Goal: Information Seeking & Learning: Check status

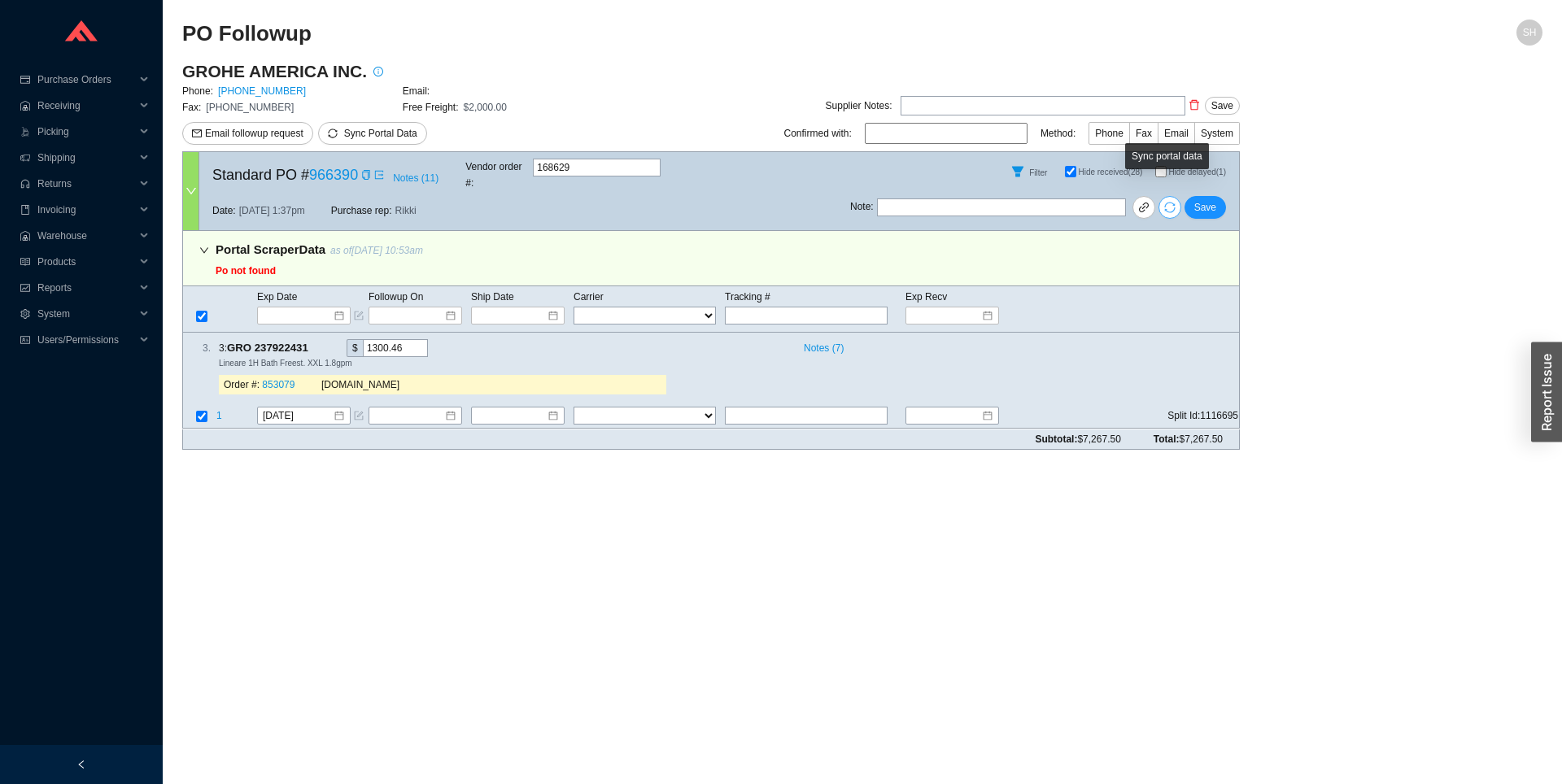
click at [1165, 203] on icon "sync" at bounding box center [1169, 208] width 10 height 10
click at [1168, 202] on icon "sync" at bounding box center [1169, 207] width 11 height 11
click at [1167, 202] on icon "sync" at bounding box center [1169, 207] width 11 height 11
click at [1173, 203] on icon "sync" at bounding box center [1169, 208] width 10 height 10
click at [1183, 198] on div "Note : Save" at bounding box center [1044, 210] width 389 height 39
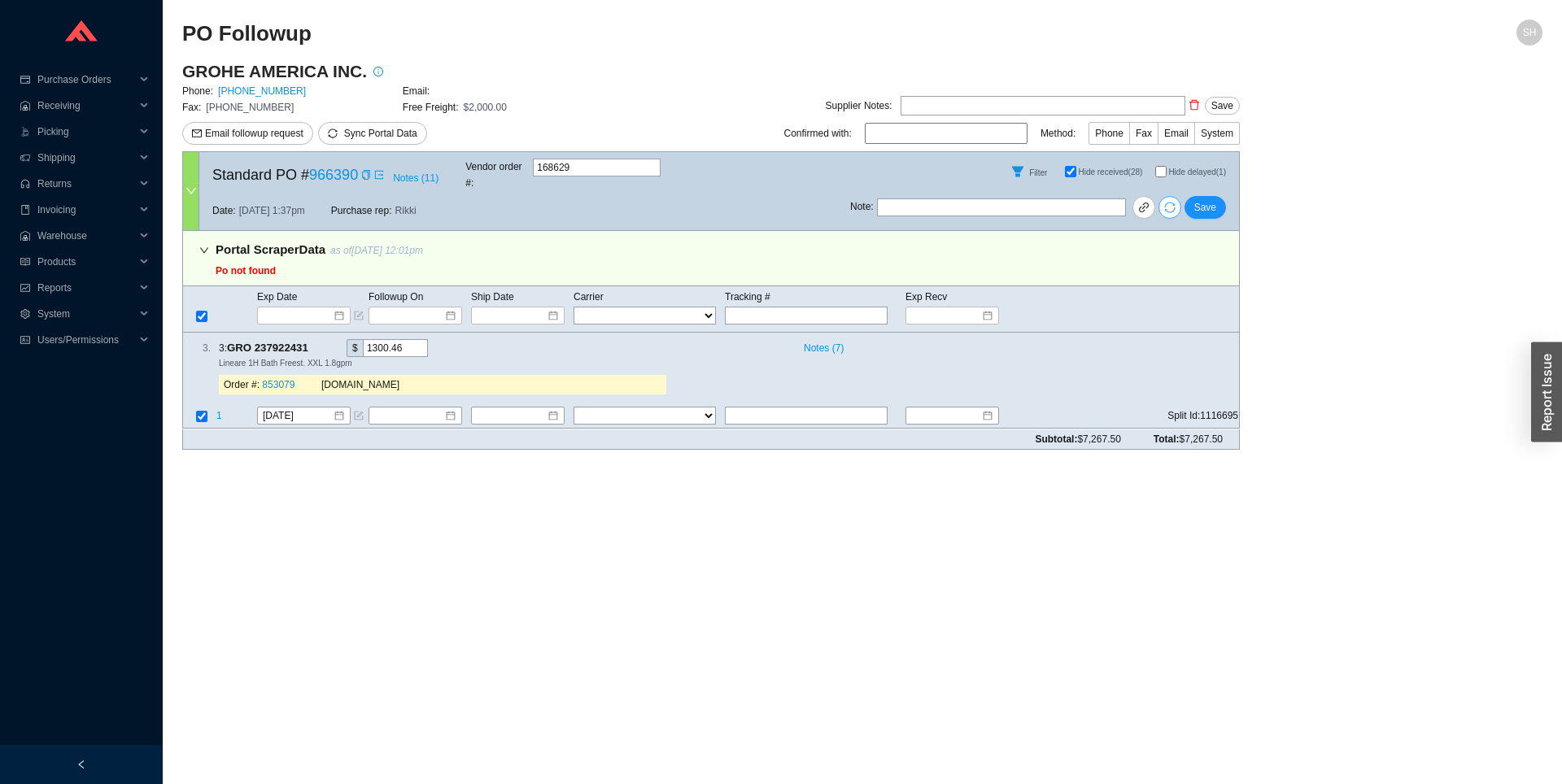
click at [1169, 202] on icon "sync" at bounding box center [1169, 207] width 11 height 11
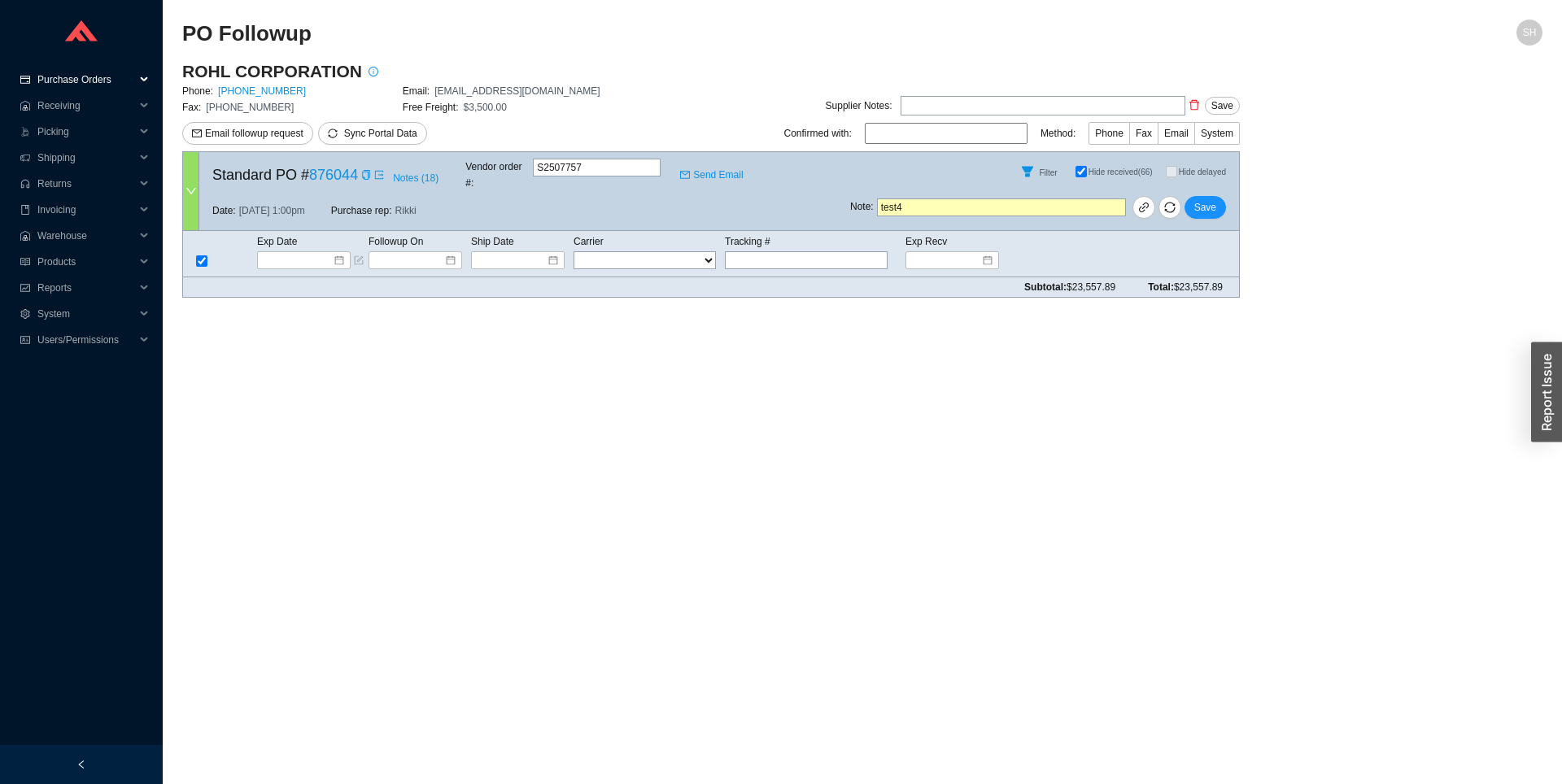
click at [102, 70] on span "Purchase Orders" at bounding box center [87, 80] width 98 height 26
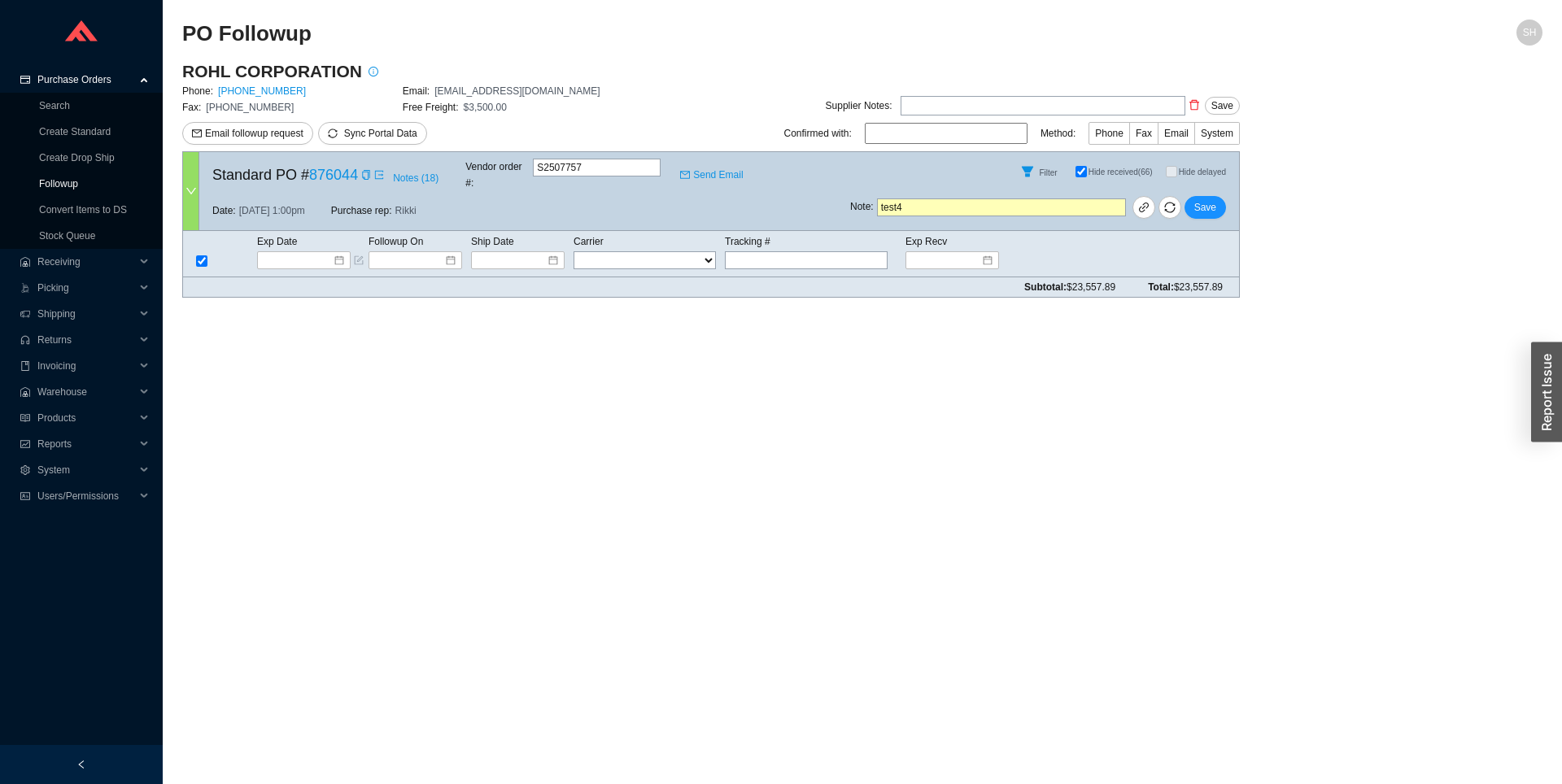
click at [78, 184] on link "Followup" at bounding box center [58, 183] width 39 height 11
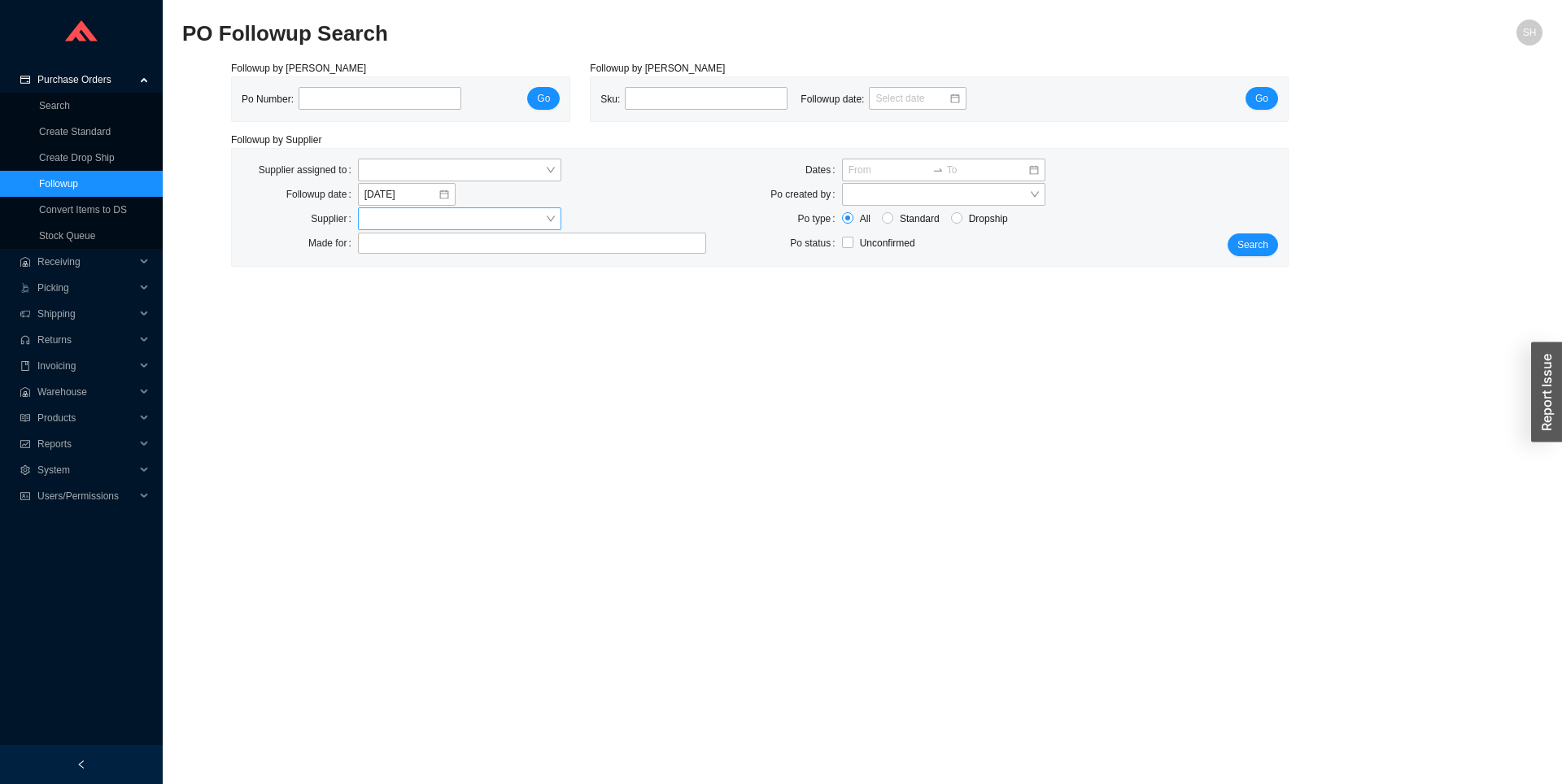
click at [406, 218] on input "search" at bounding box center [455, 218] width 180 height 21
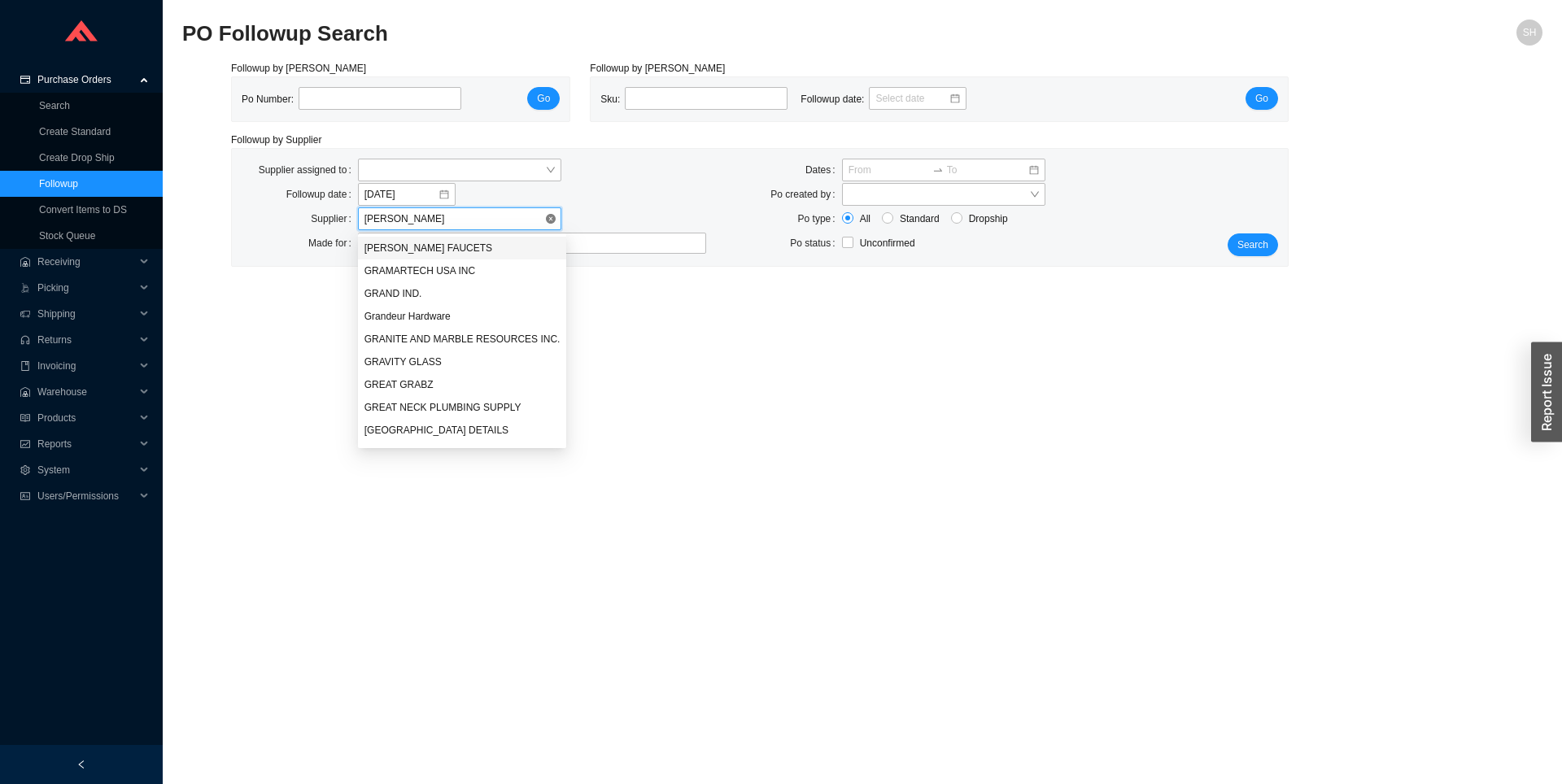
type input "grohe"
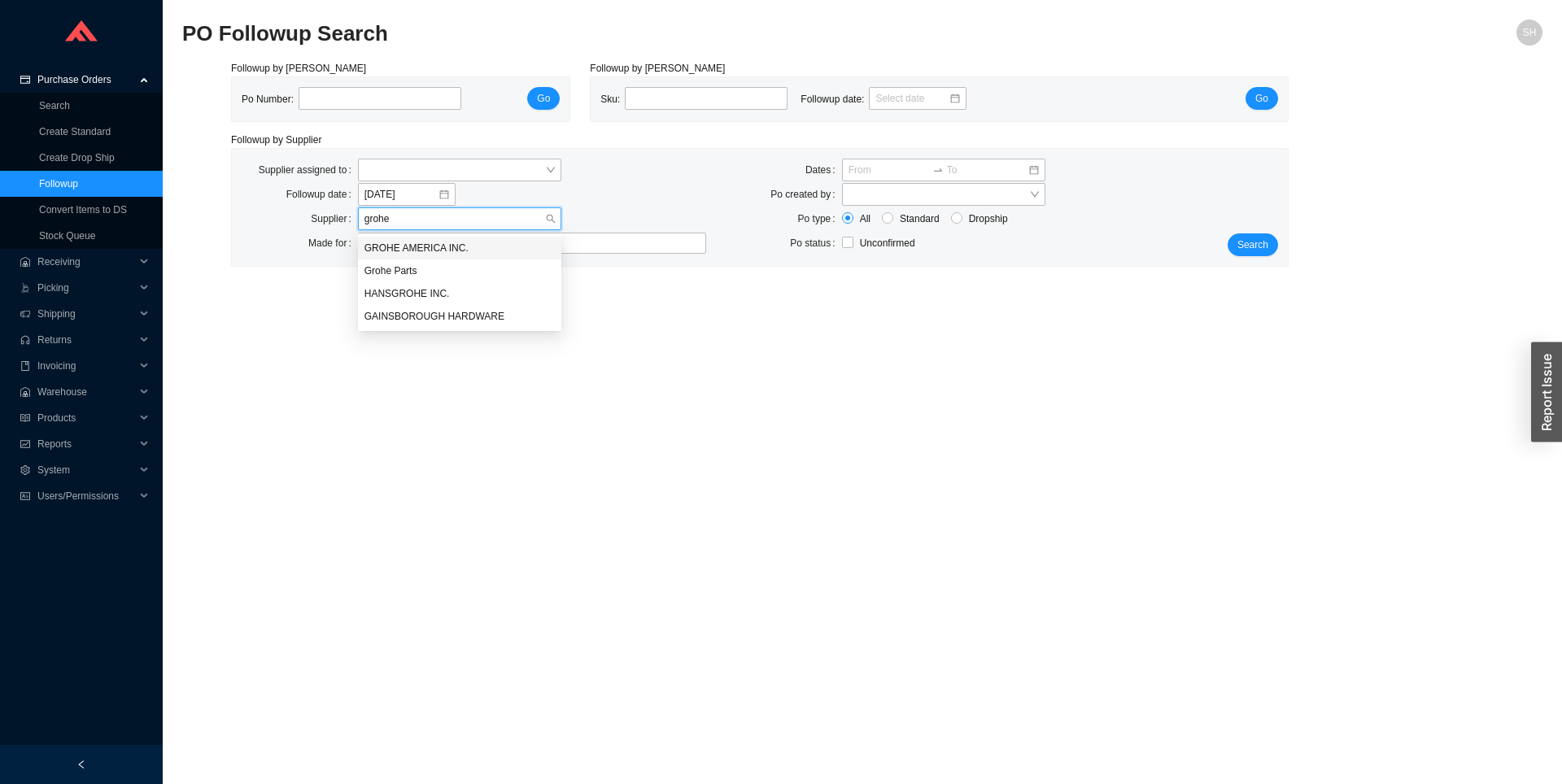
click at [481, 258] on div "GROHE AMERICA INC." at bounding box center [460, 247] width 204 height 23
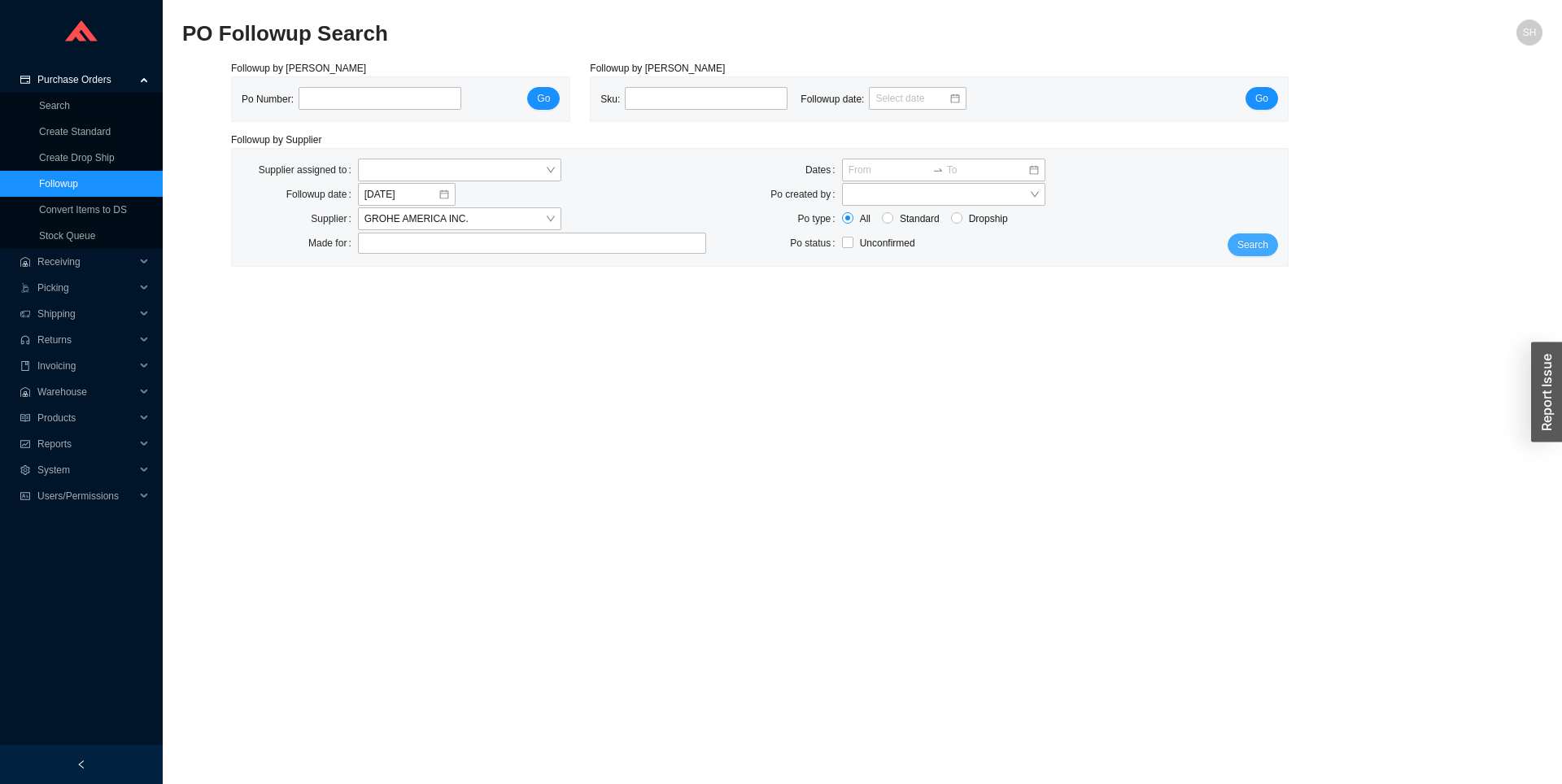
click at [1248, 241] on span "Search" at bounding box center [1253, 244] width 31 height 16
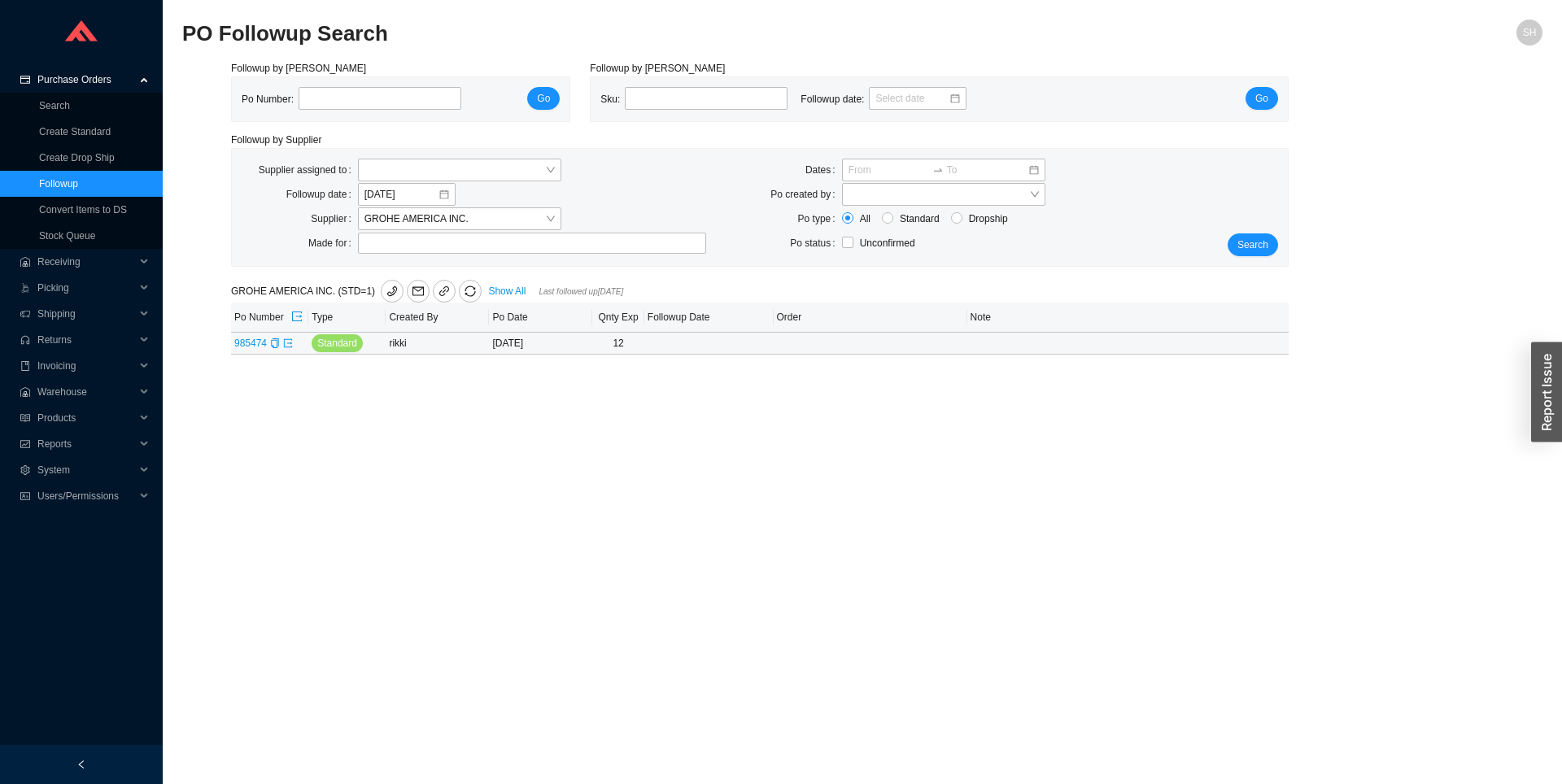
click at [255, 355] on td "985474" at bounding box center [270, 343] width 77 height 22
click at [254, 349] on link "985474" at bounding box center [251, 343] width 33 height 11
type input "985474"
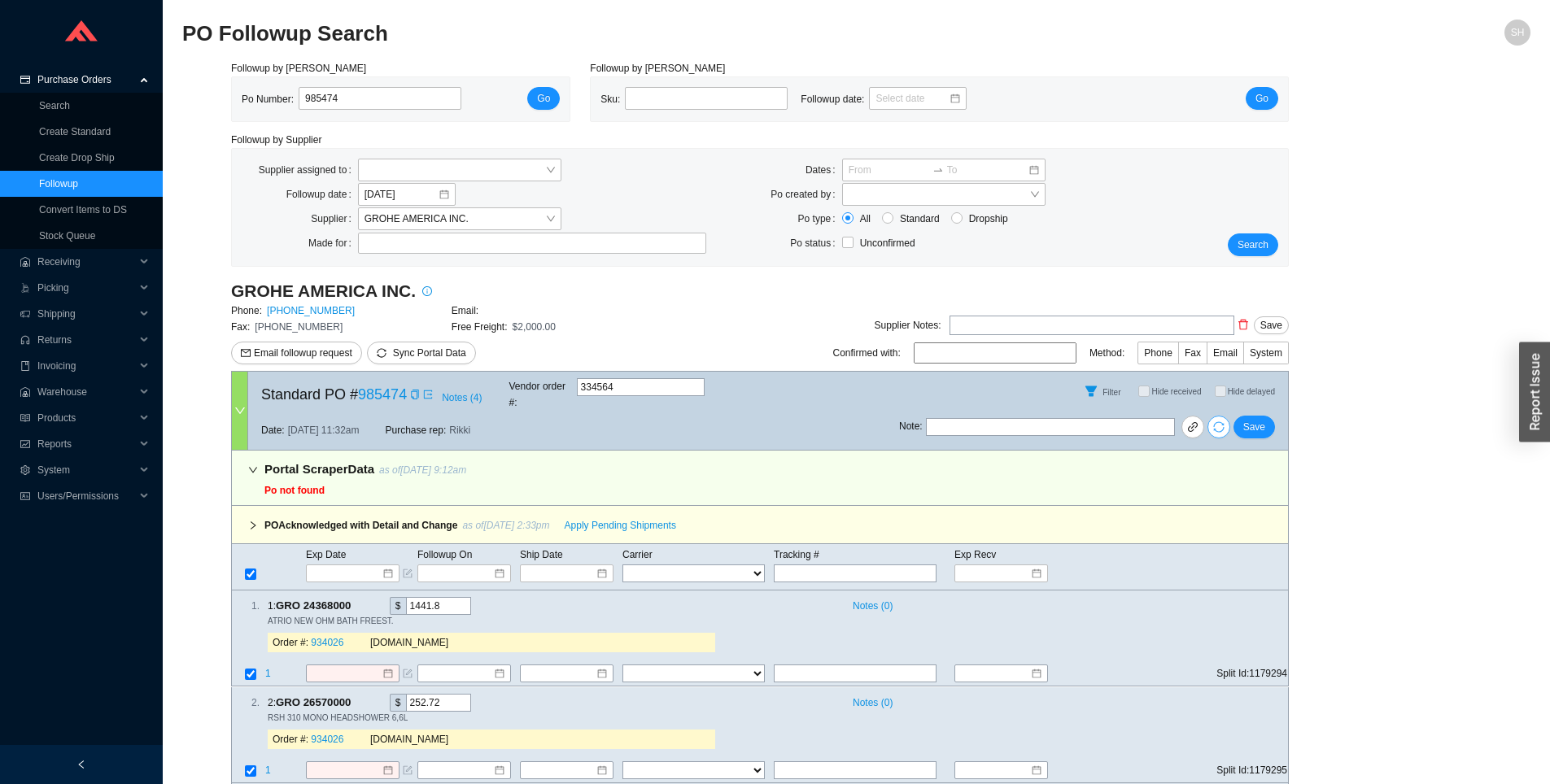
click at [1228, 421] on span "sync" at bounding box center [1218, 426] width 21 height 11
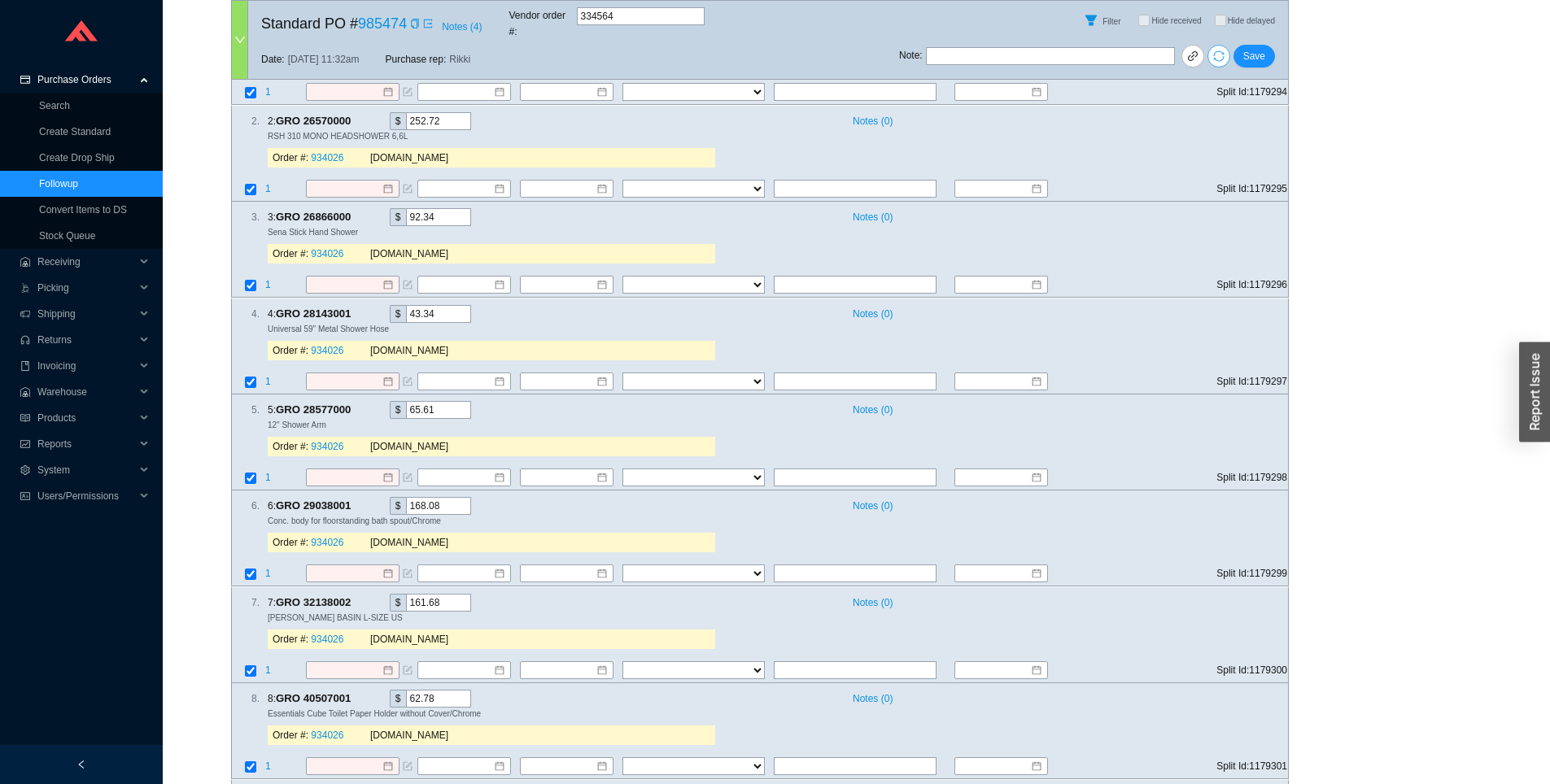
scroll to position [1005, 0]
